Goal: Transaction & Acquisition: Purchase product/service

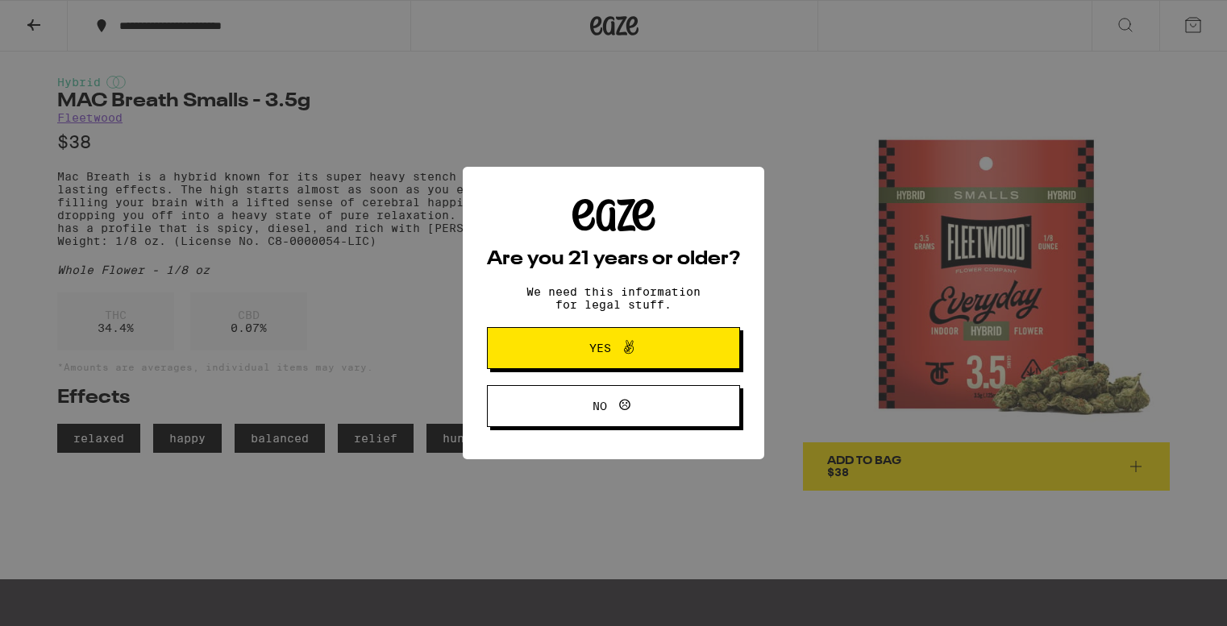
click at [550, 351] on button "Yes" at bounding box center [613, 348] width 253 height 42
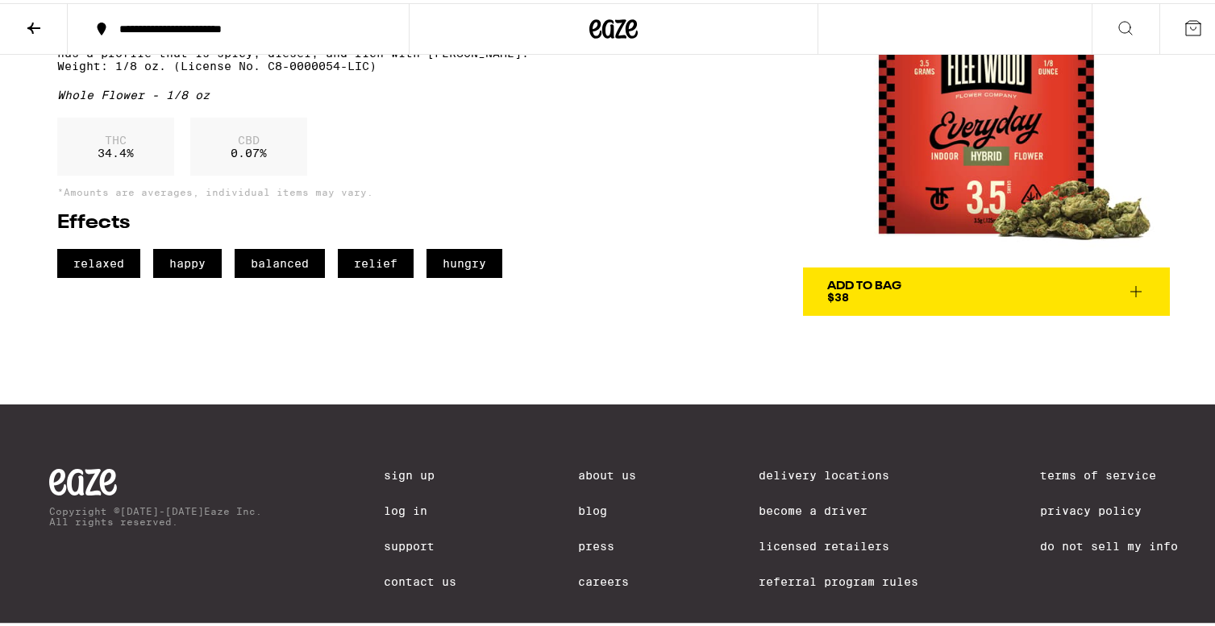
scroll to position [214, 0]
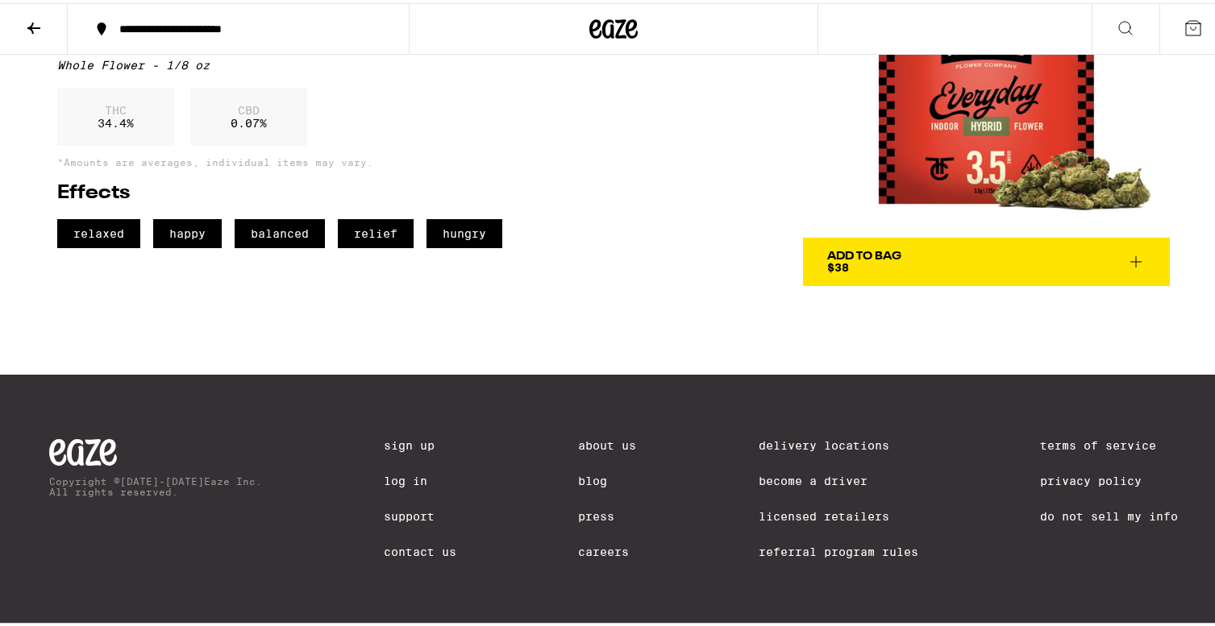
click at [784, 436] on link "Delivery Locations" at bounding box center [839, 442] width 160 height 13
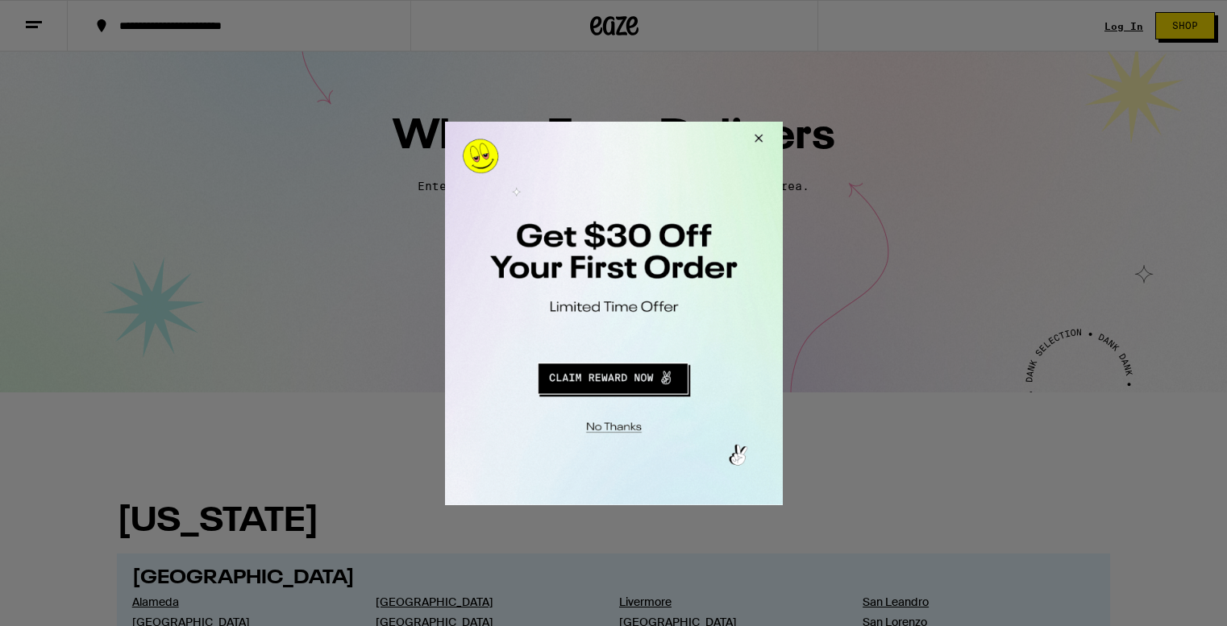
click at [759, 133] on button "Close Modal" at bounding box center [756, 140] width 44 height 39
